Goal: Task Accomplishment & Management: Manage account settings

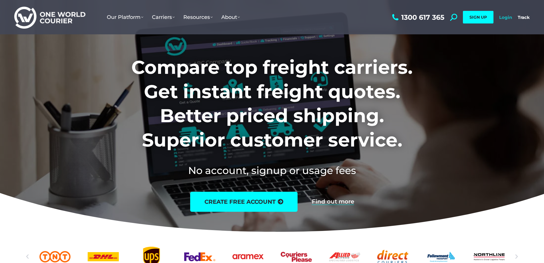
click at [506, 17] on link "Login" at bounding box center [505, 17] width 13 height 5
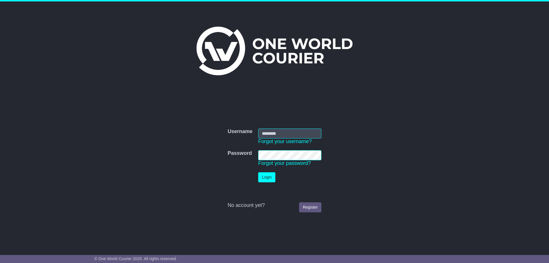
type input "**********"
click at [266, 176] on button "Login" at bounding box center [266, 177] width 17 height 10
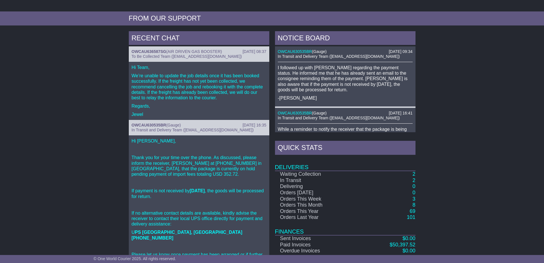
scroll to position [214, 0]
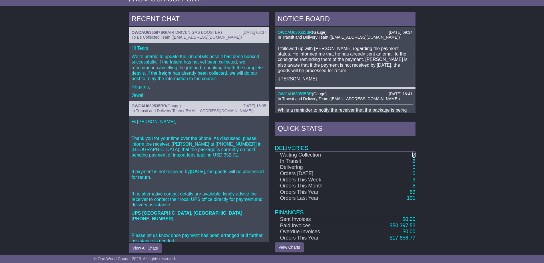
click at [414, 152] on link "2" at bounding box center [414, 155] width 3 height 6
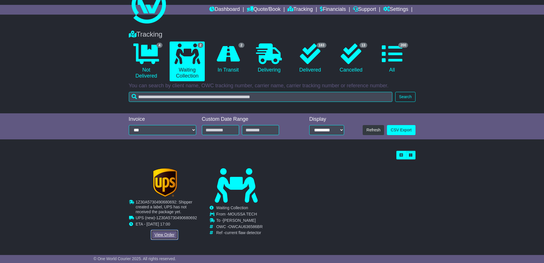
click at [165, 230] on link "View Order" at bounding box center [164, 234] width 27 height 10
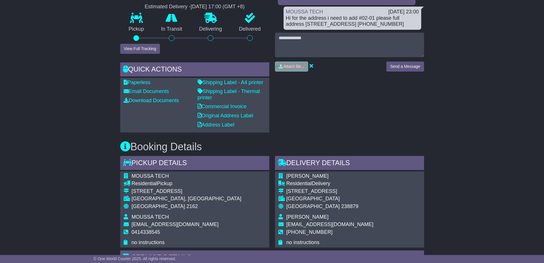
scroll to position [191, 0]
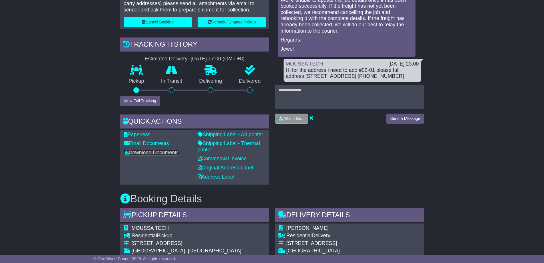
click at [176, 153] on link "Download Documents" at bounding box center [151, 152] width 55 height 6
click at [224, 159] on link "Commercial Invoice" at bounding box center [222, 158] width 49 height 6
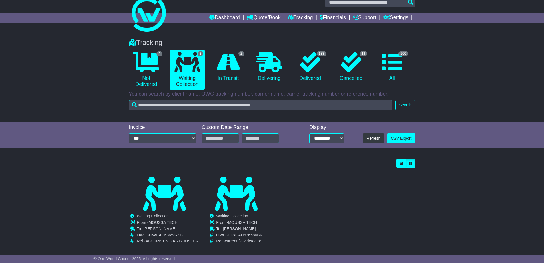
scroll to position [18, 0]
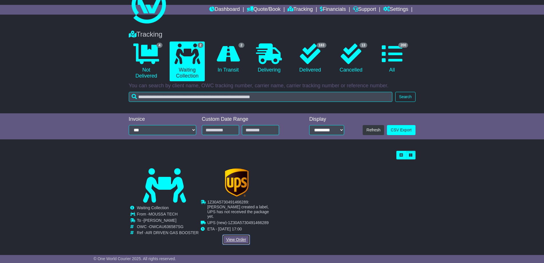
click at [241, 235] on link "View Order" at bounding box center [236, 239] width 27 height 10
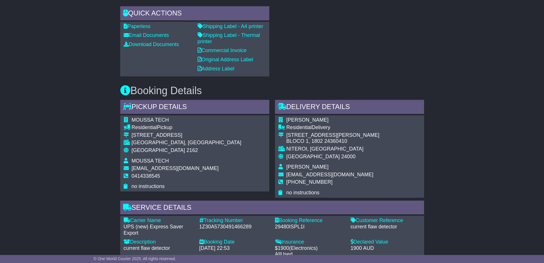
scroll to position [286, 0]
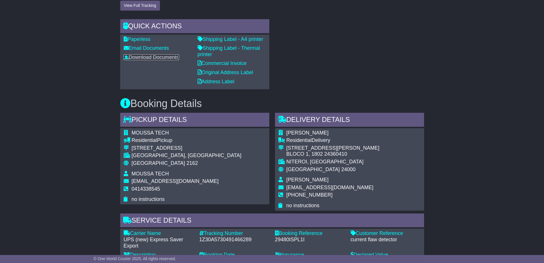
click at [162, 55] on link "Download Documents" at bounding box center [151, 57] width 55 height 6
click at [211, 61] on link "Commercial Invoice" at bounding box center [222, 63] width 49 height 6
